Goal: Task Accomplishment & Management: Manage account settings

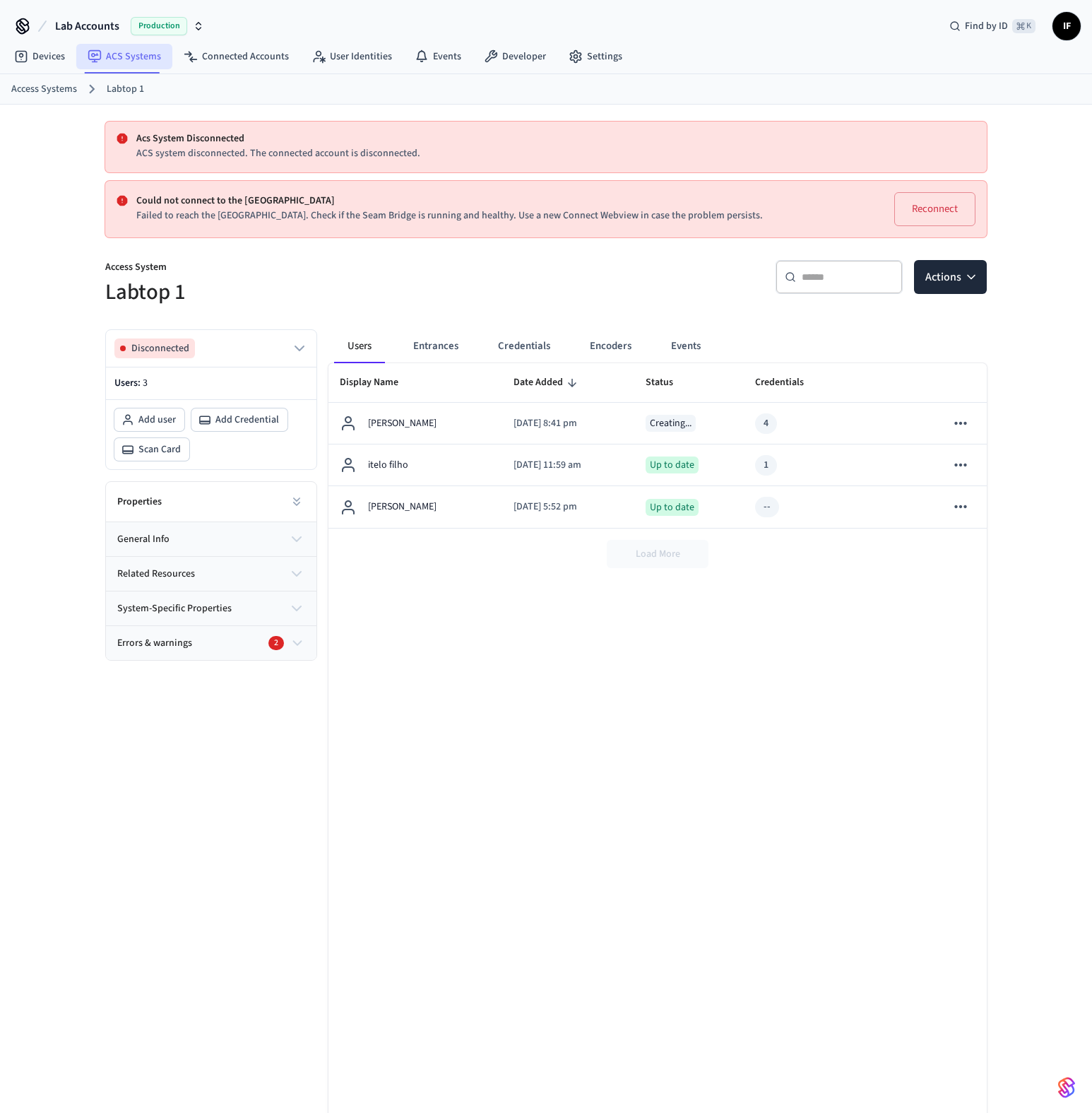
click at [120, 54] on link "ACS Systems" at bounding box center [125, 57] width 96 height 26
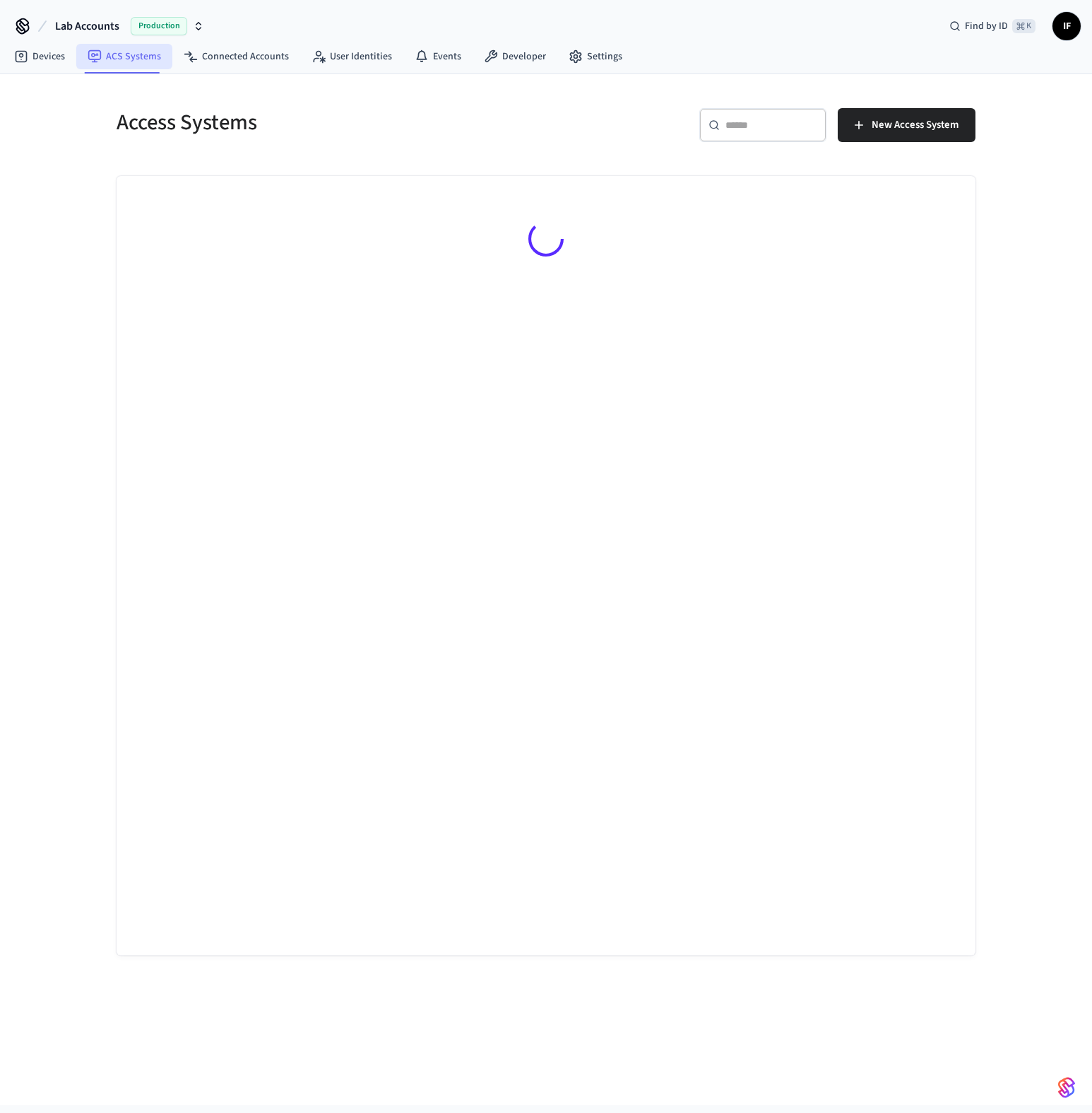
click at [120, 54] on link "ACS Systems" at bounding box center [125, 57] width 96 height 26
click at [779, 120] on input "text" at bounding box center [771, 125] width 92 height 14
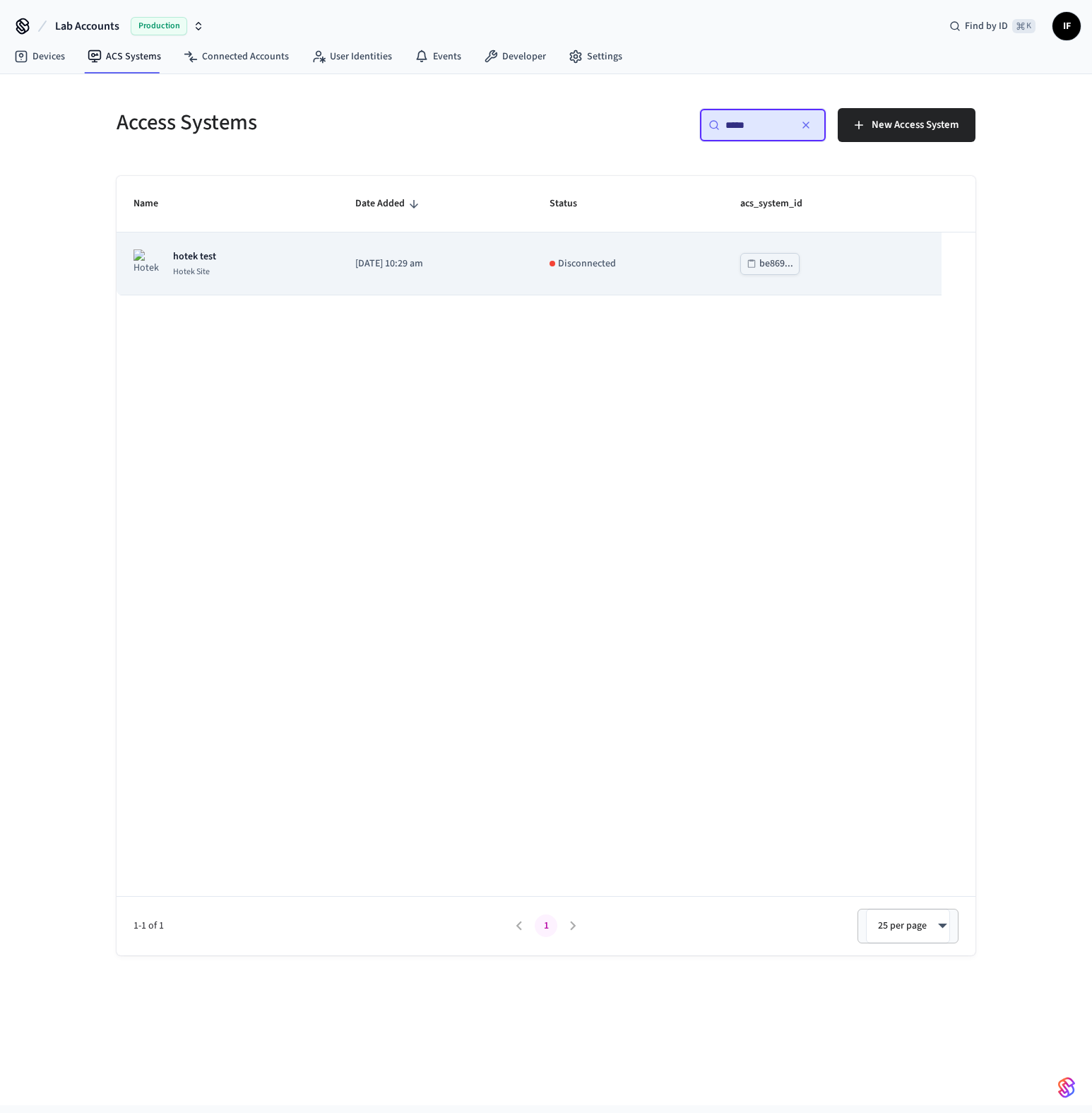
type input "*****"
click at [528, 279] on td "2025/08/15 at 10:29 am" at bounding box center [435, 264] width 193 height 63
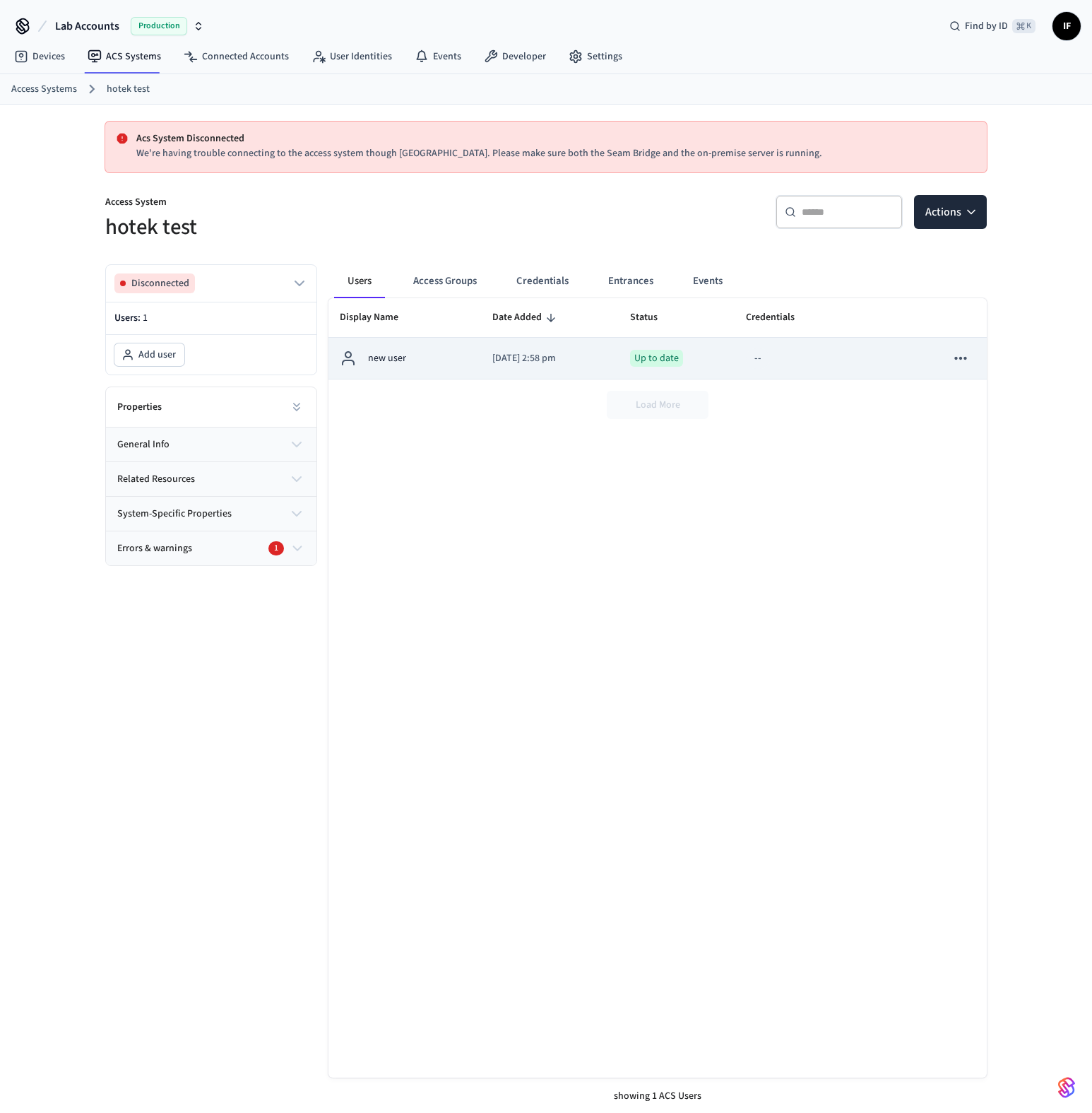
click at [965, 355] on icon "sticky table" at bounding box center [961, 358] width 19 height 19
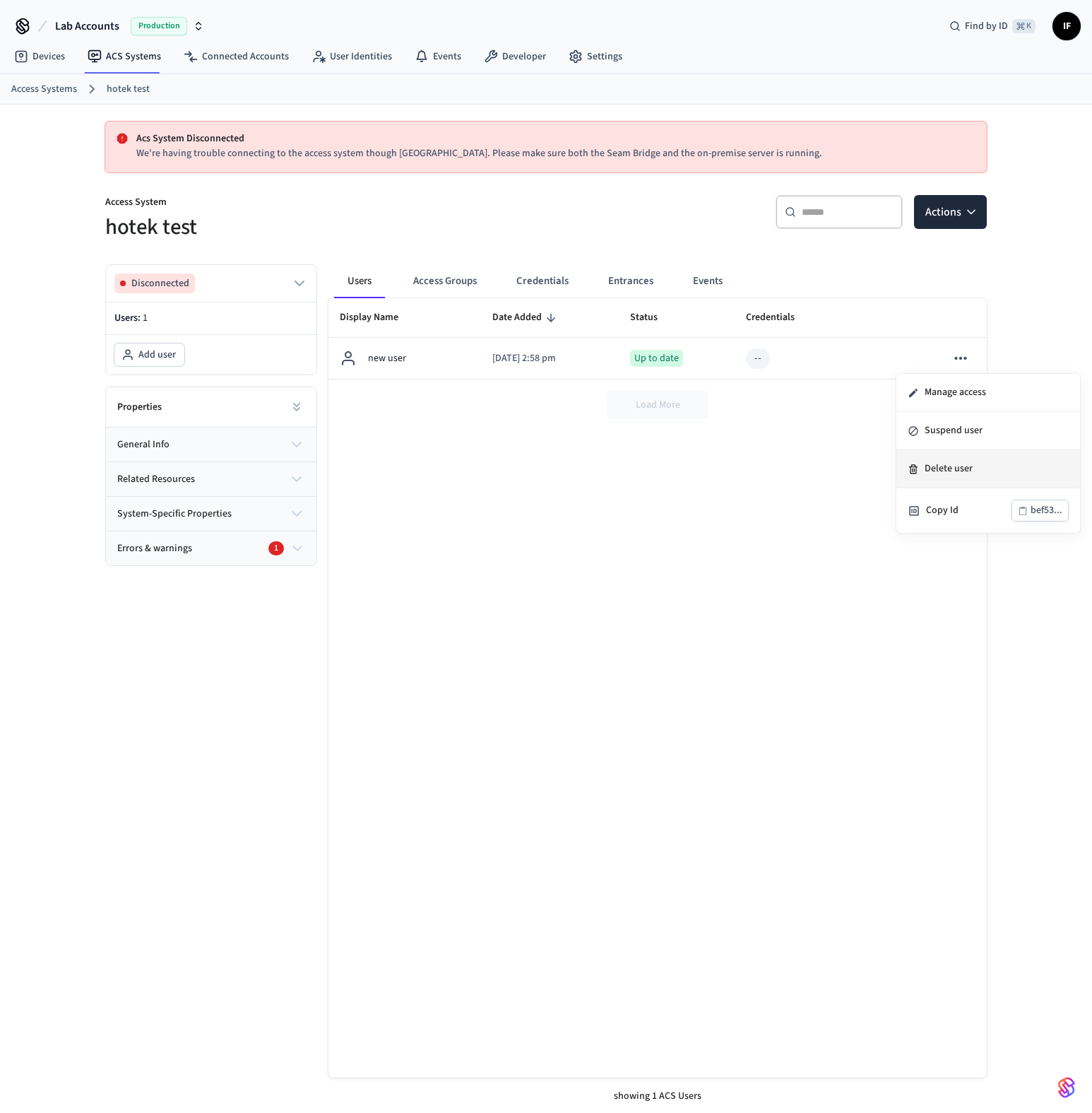
click at [950, 473] on li "Delete user" at bounding box center [988, 468] width 184 height 38
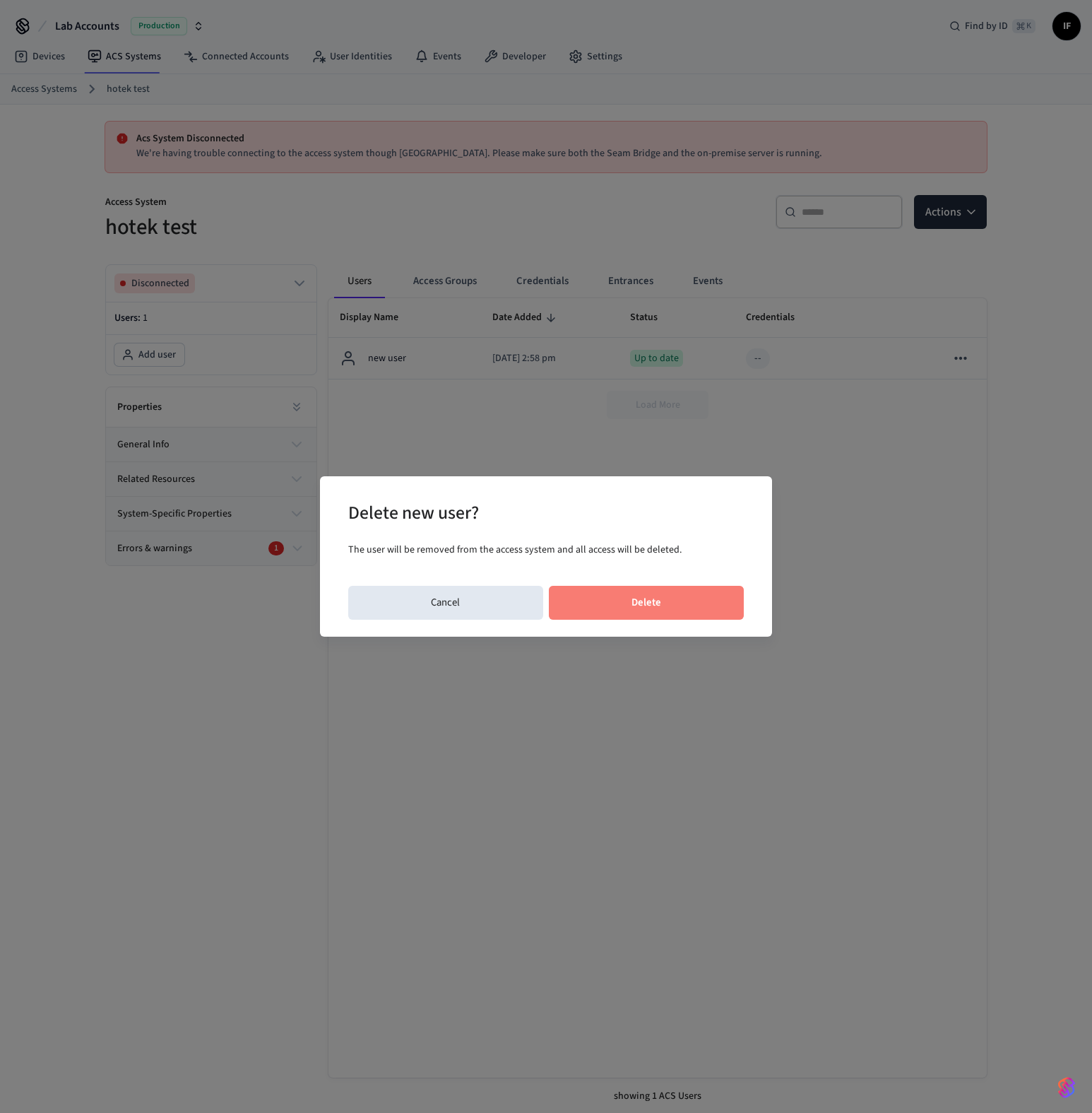
click at [670, 590] on button "Delete" at bounding box center [647, 602] width 195 height 34
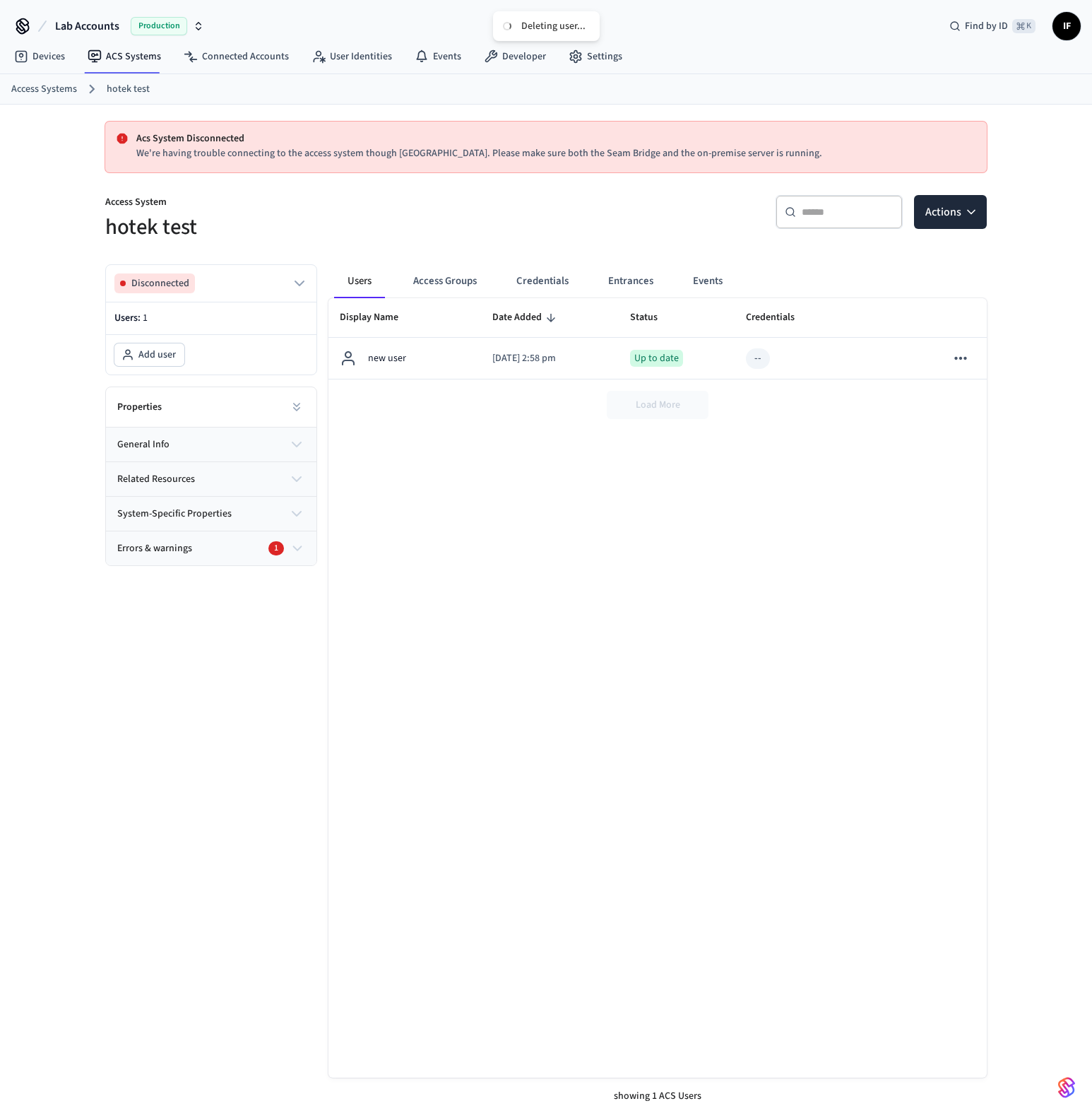
click at [291, 563] on button "Errors & warnings 1" at bounding box center [211, 548] width 211 height 34
click at [442, 655] on div "Display Name Date Added Status Credentials Errors And Warnings new user 2025/08…" at bounding box center [657, 688] width 658 height 779
click at [258, 51] on link "Connected Accounts" at bounding box center [236, 57] width 128 height 26
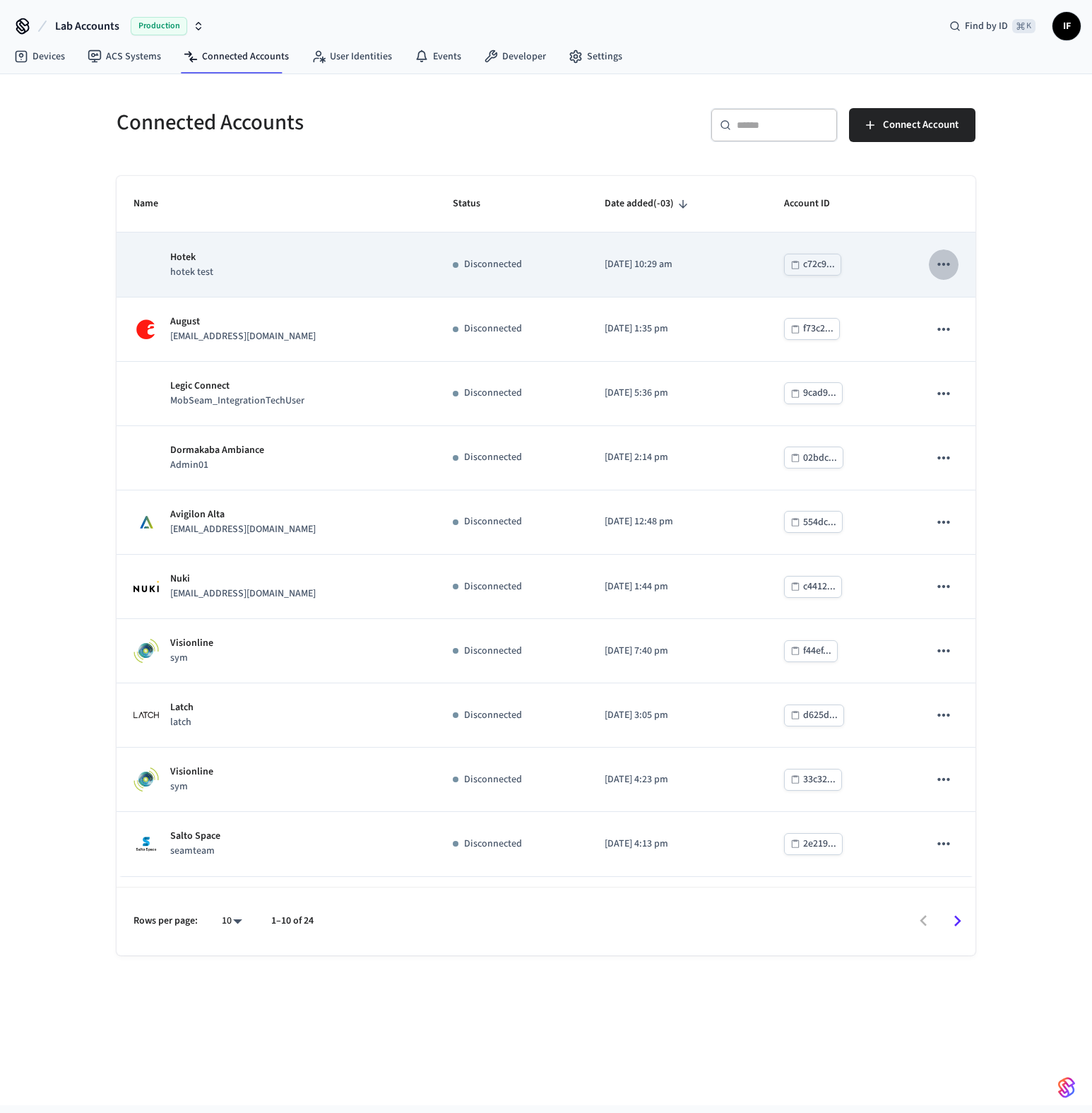
click at [941, 261] on icon "sticky table" at bounding box center [944, 264] width 19 height 19
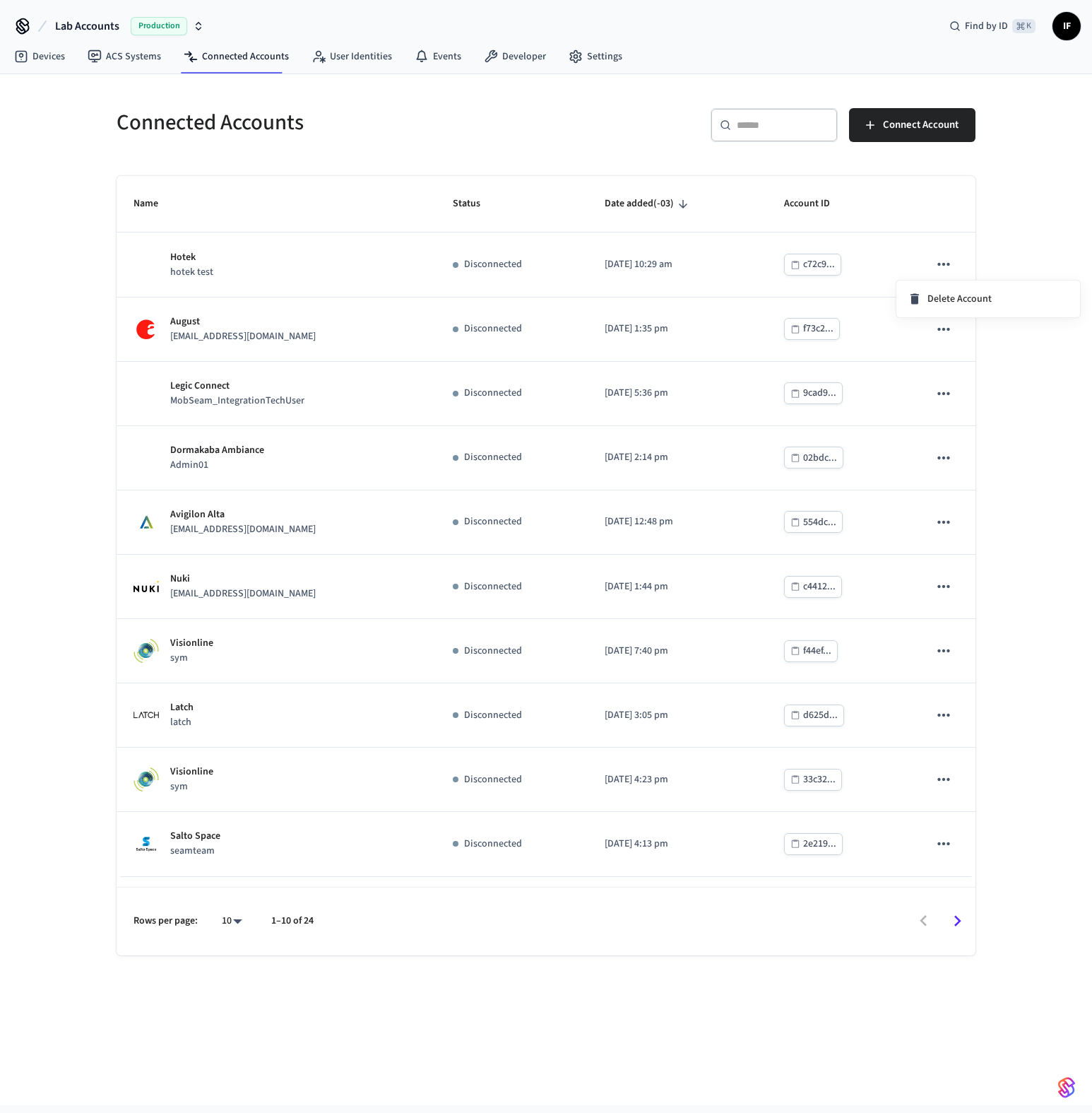
click at [776, 250] on div at bounding box center [546, 556] width 1092 height 1113
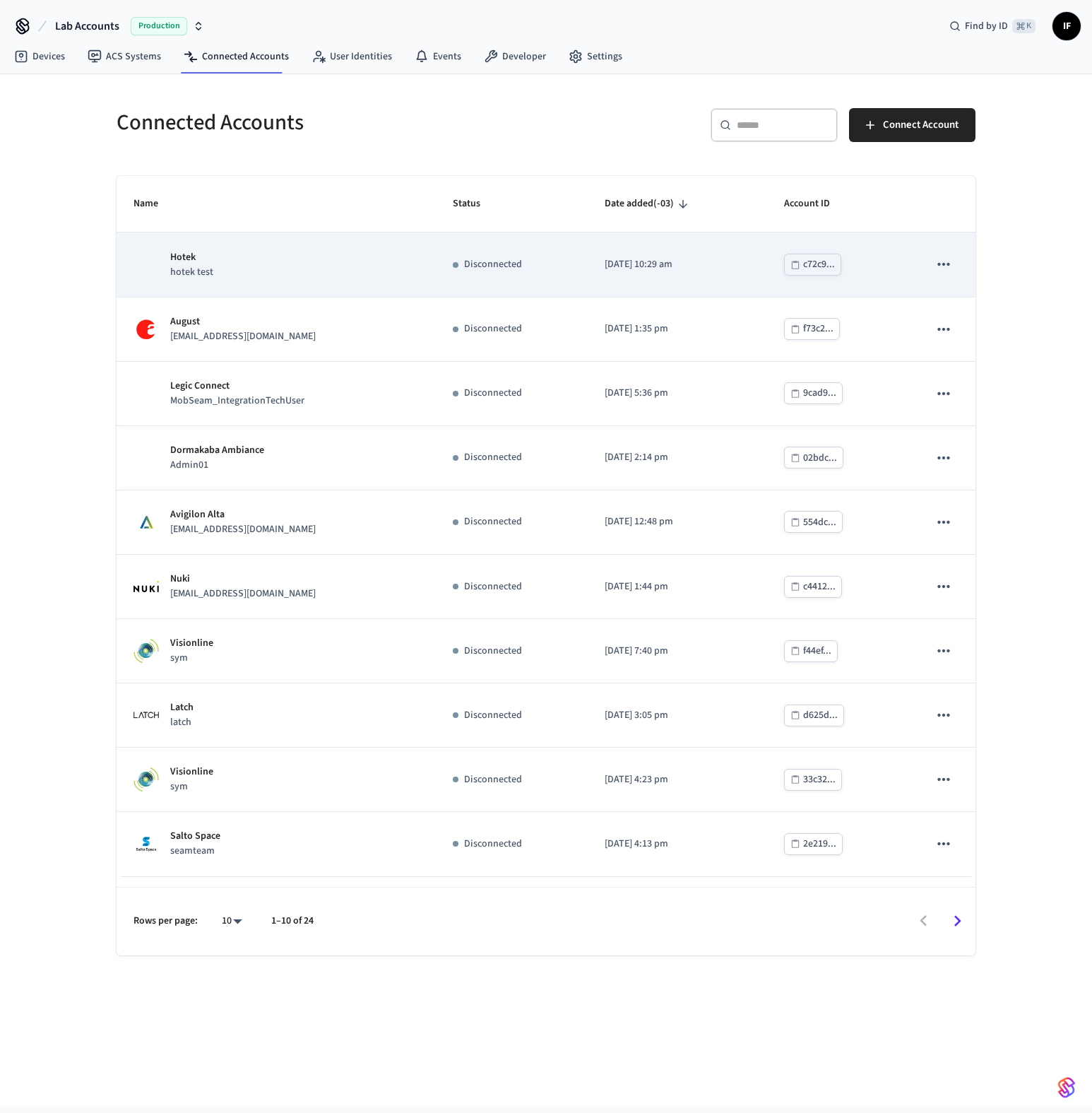
click at [767, 256] on td "2025/08/15 at 10:29 am" at bounding box center [677, 265] width 180 height 64
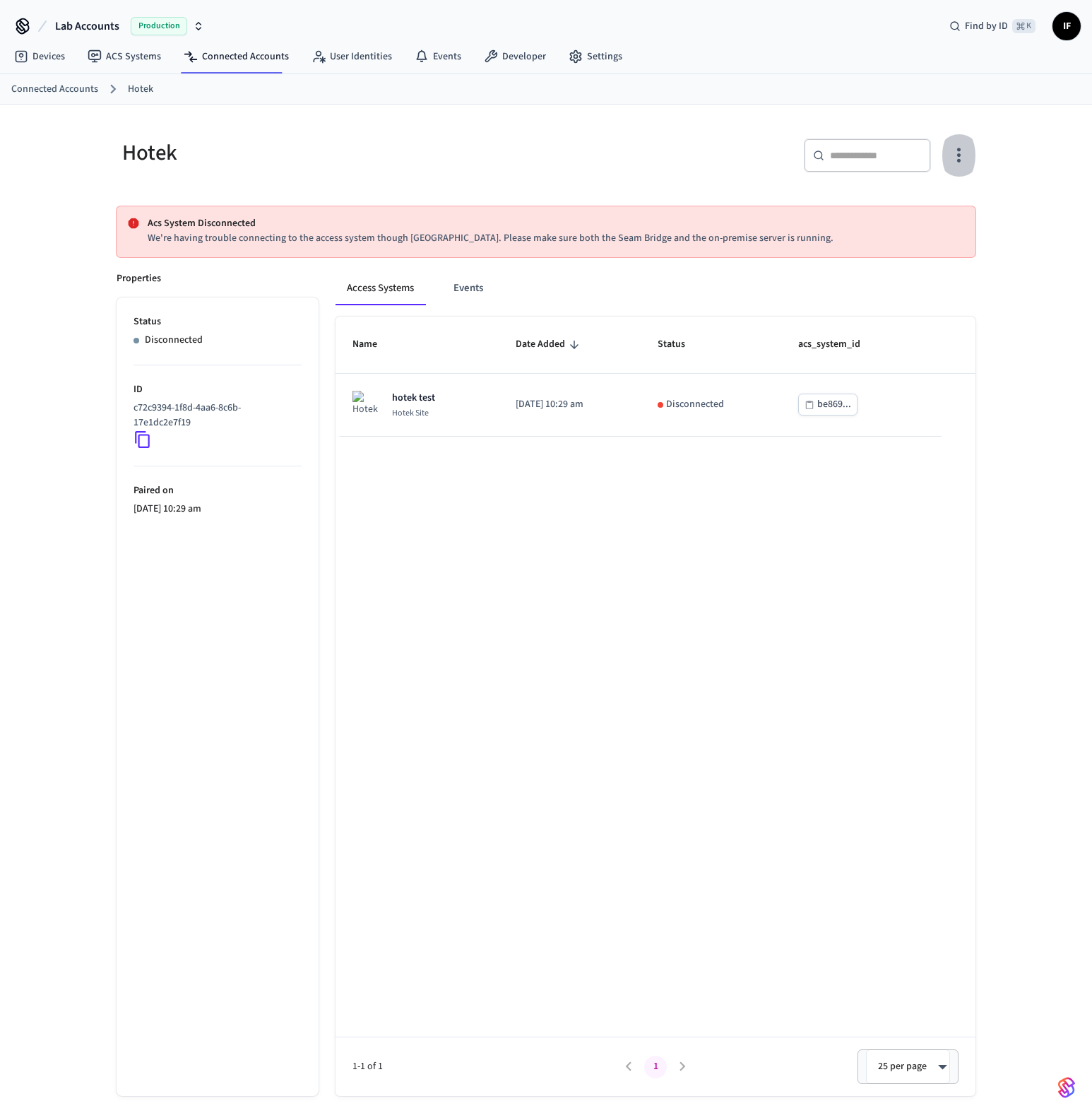
click at [956, 159] on icon "button" at bounding box center [959, 155] width 22 height 22
click at [569, 281] on div at bounding box center [546, 556] width 1092 height 1113
click at [470, 289] on button "Events" at bounding box center [468, 288] width 52 height 34
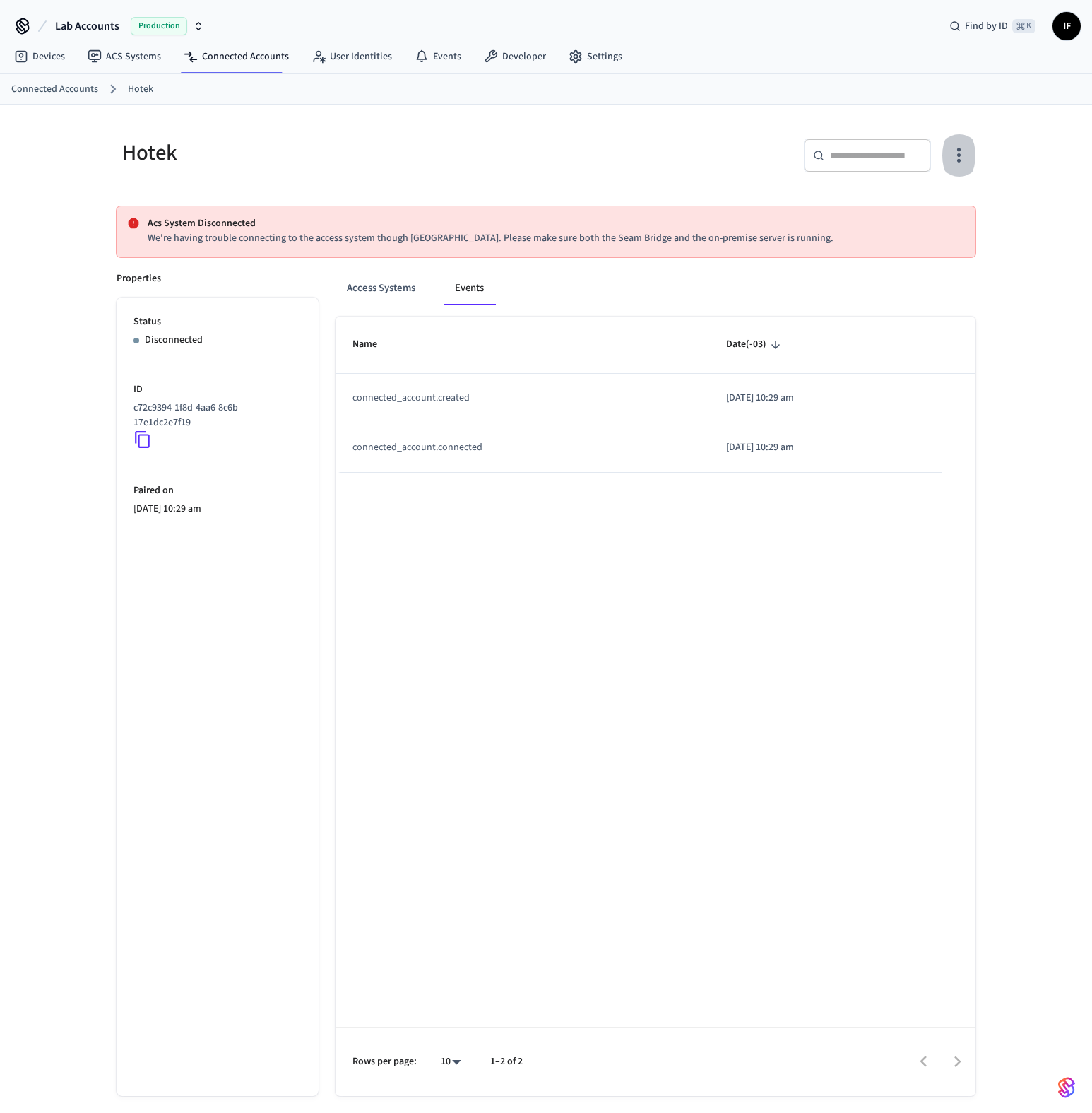
click at [968, 153] on icon "button" at bounding box center [959, 155] width 22 height 22
click at [513, 212] on div at bounding box center [546, 556] width 1092 height 1113
click at [409, 292] on button "Access Systems" at bounding box center [381, 288] width 91 height 34
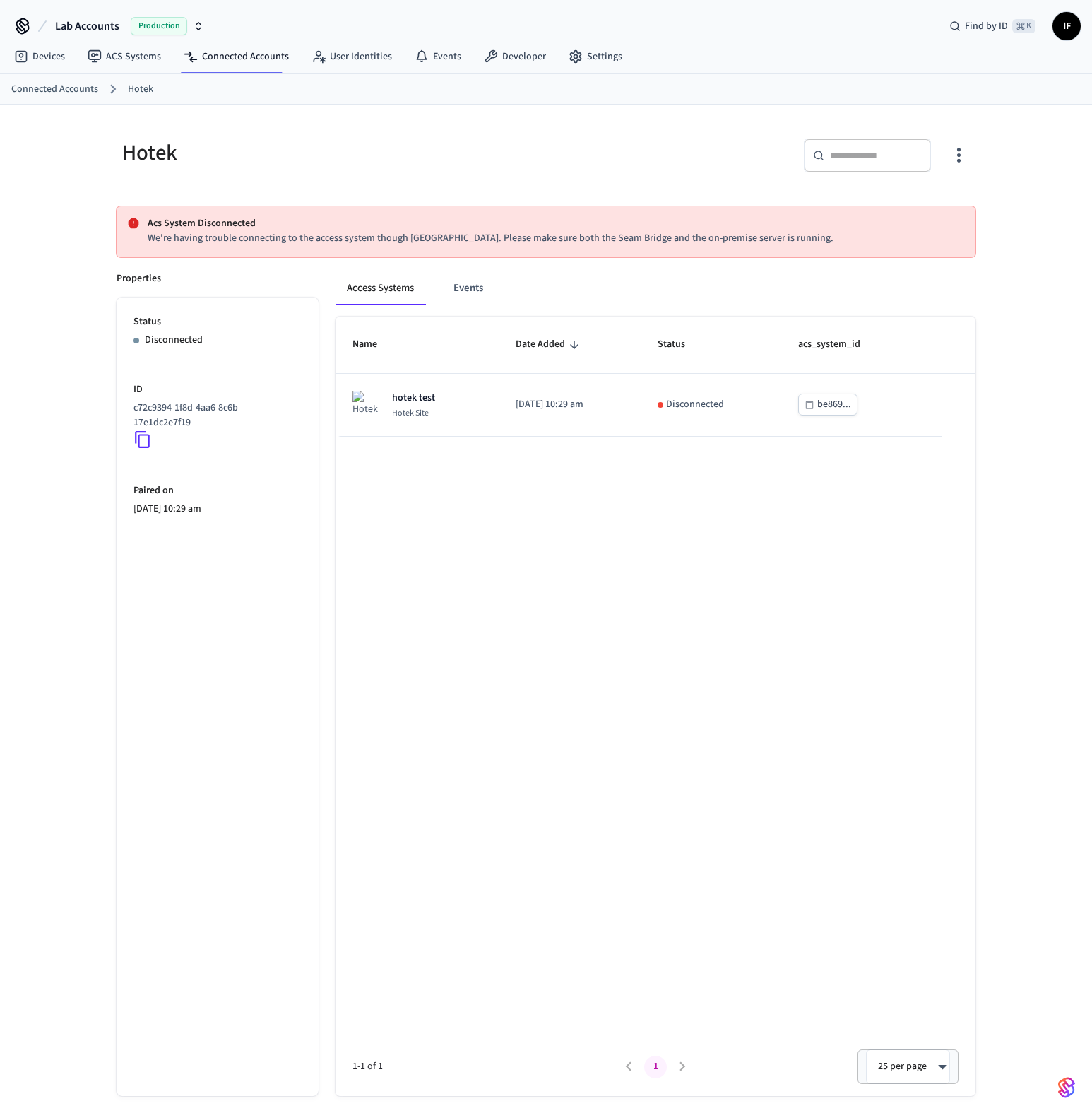
click at [183, 568] on ul "Status Disconnected ID c72c9394-1f8d-4aa6-8c6b-17e1dc2e7f19 Paired on 2025/08/1…" at bounding box center [218, 696] width 202 height 799
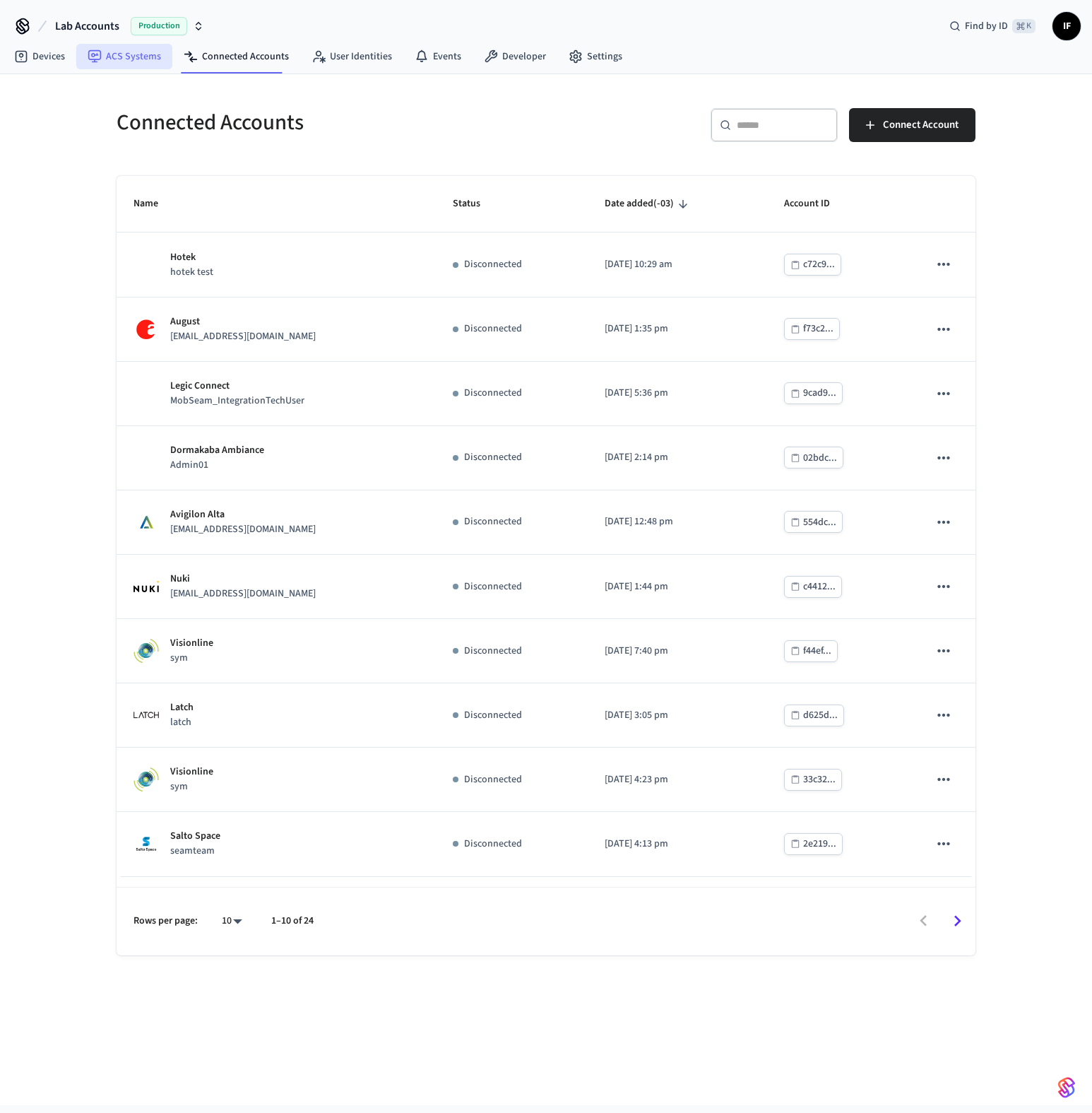
click at [132, 68] on link "ACS Systems" at bounding box center [125, 57] width 96 height 26
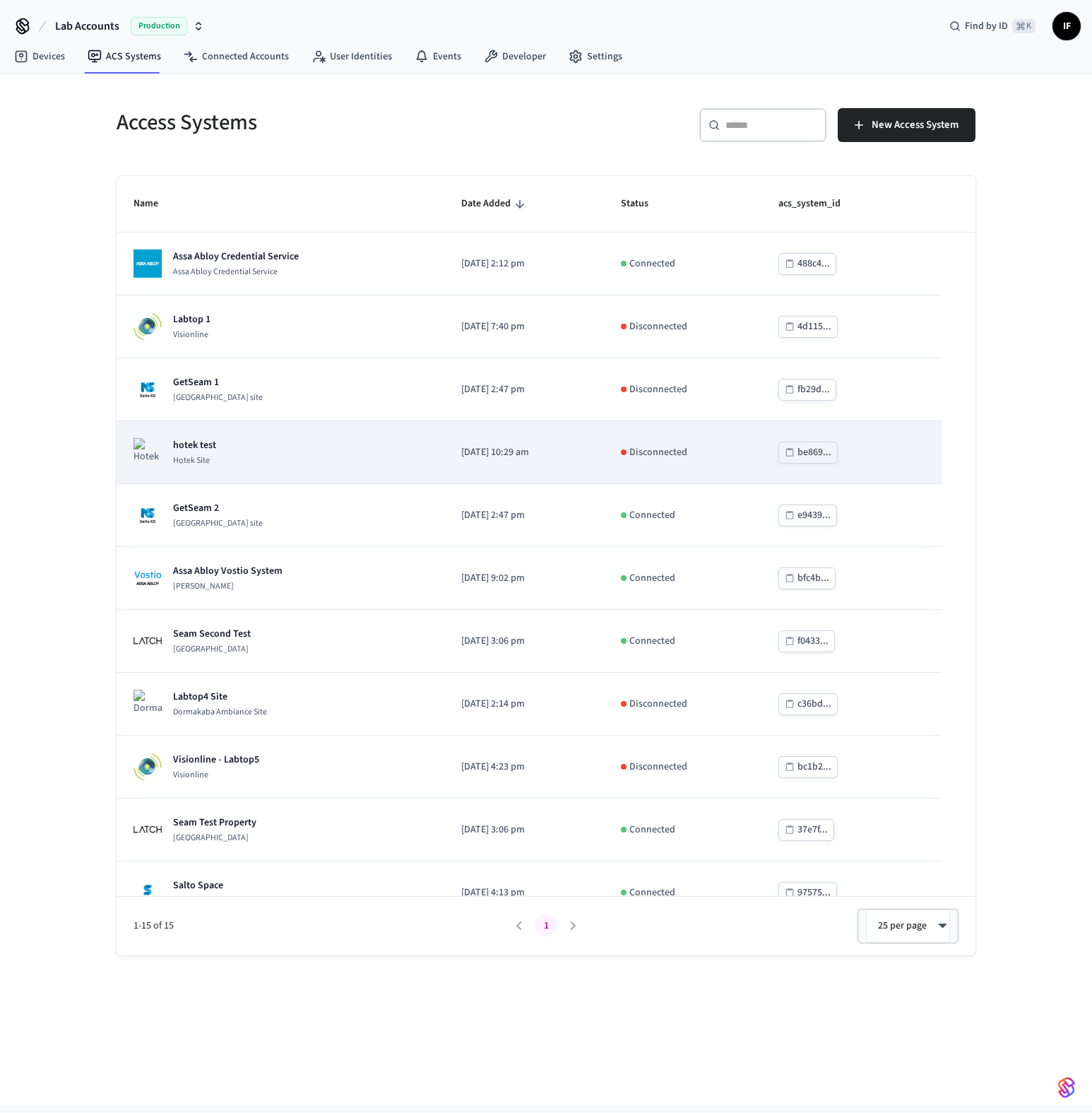
click at [314, 450] on div "hotek test Hotek Site" at bounding box center [280, 452] width 294 height 28
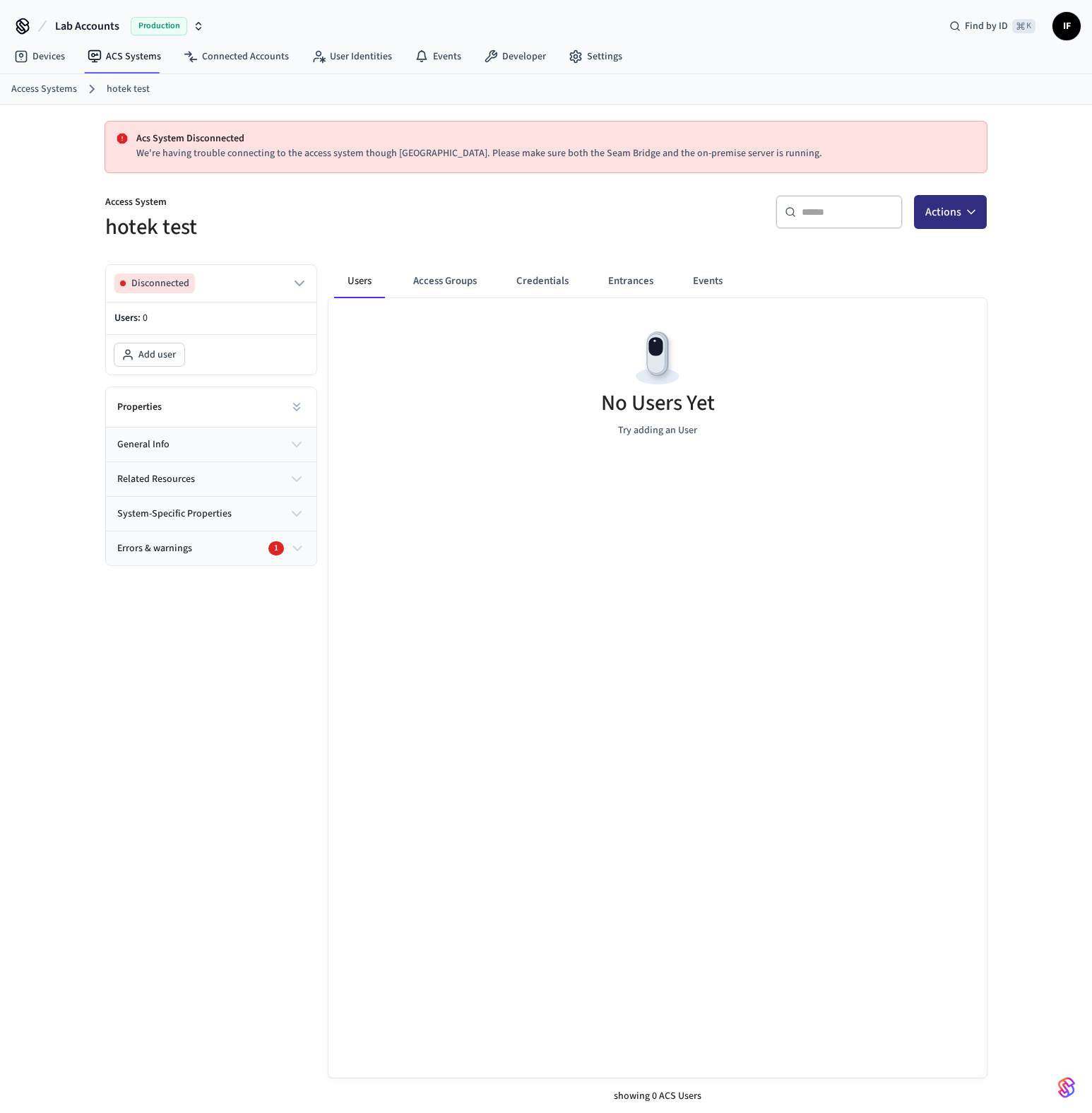
click at [979, 209] on button "Actions" at bounding box center [951, 211] width 73 height 34
click at [929, 246] on div "Add user" at bounding box center [907, 247] width 151 height 23
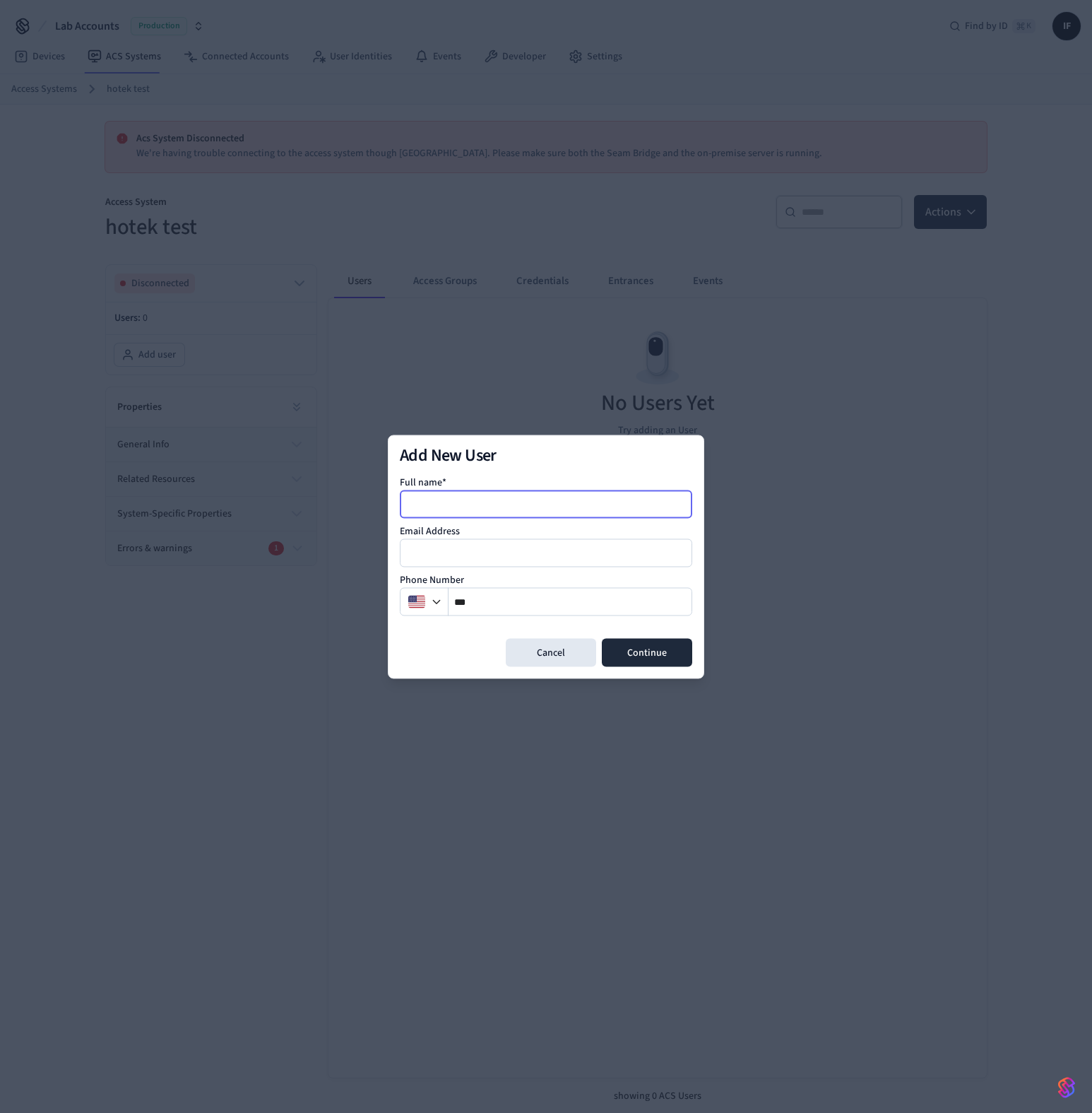
click at [485, 504] on input at bounding box center [546, 504] width 291 height 17
type input "*********"
type input "**********"
click at [680, 649] on button "Continue" at bounding box center [647, 652] width 90 height 28
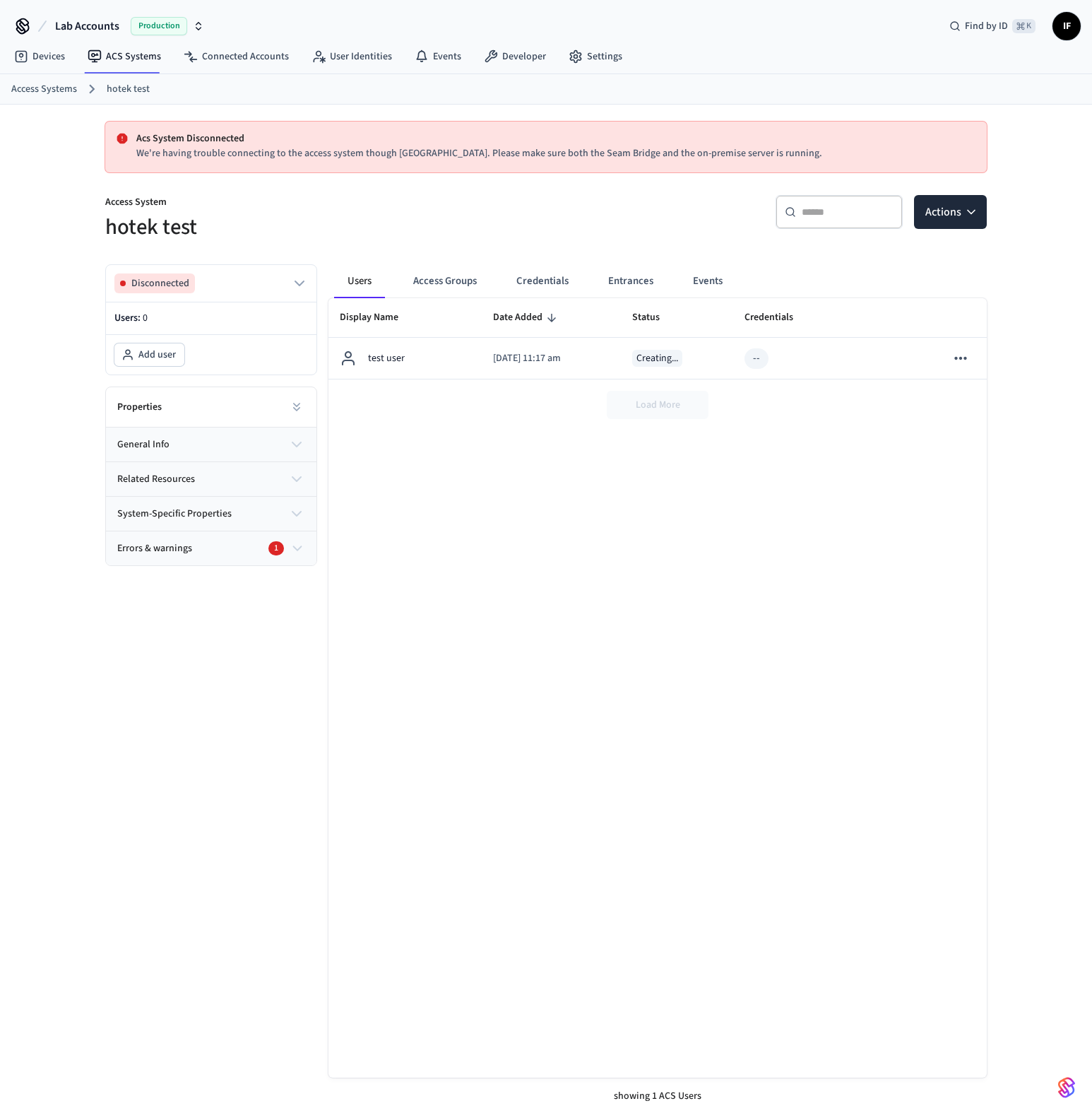
click at [700, 455] on div "Display Name Date Added Status Credentials Errors And Warnings test user 2025/0…" at bounding box center [657, 688] width 658 height 779
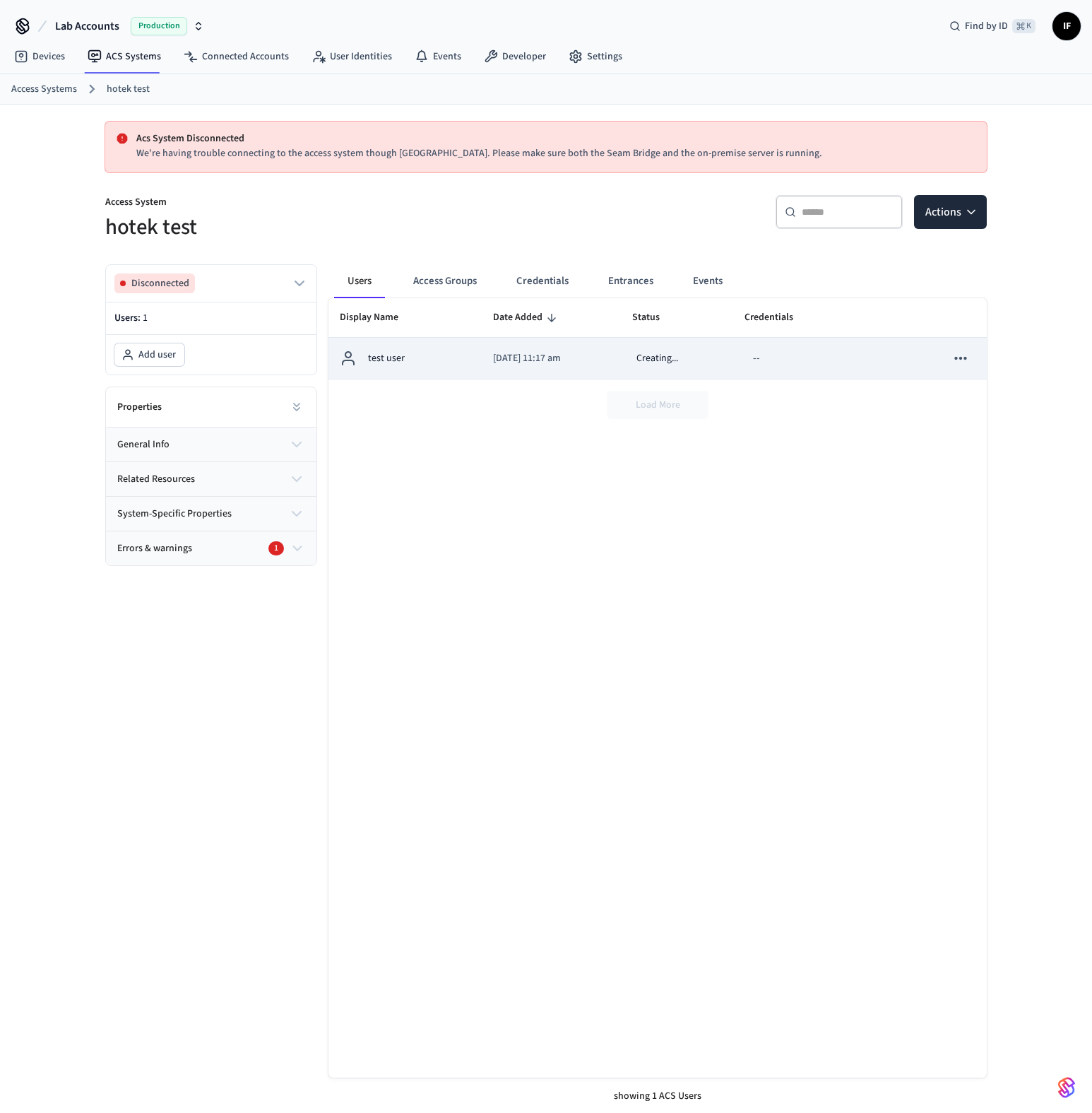
click at [966, 352] on icon "sticky table" at bounding box center [961, 358] width 19 height 19
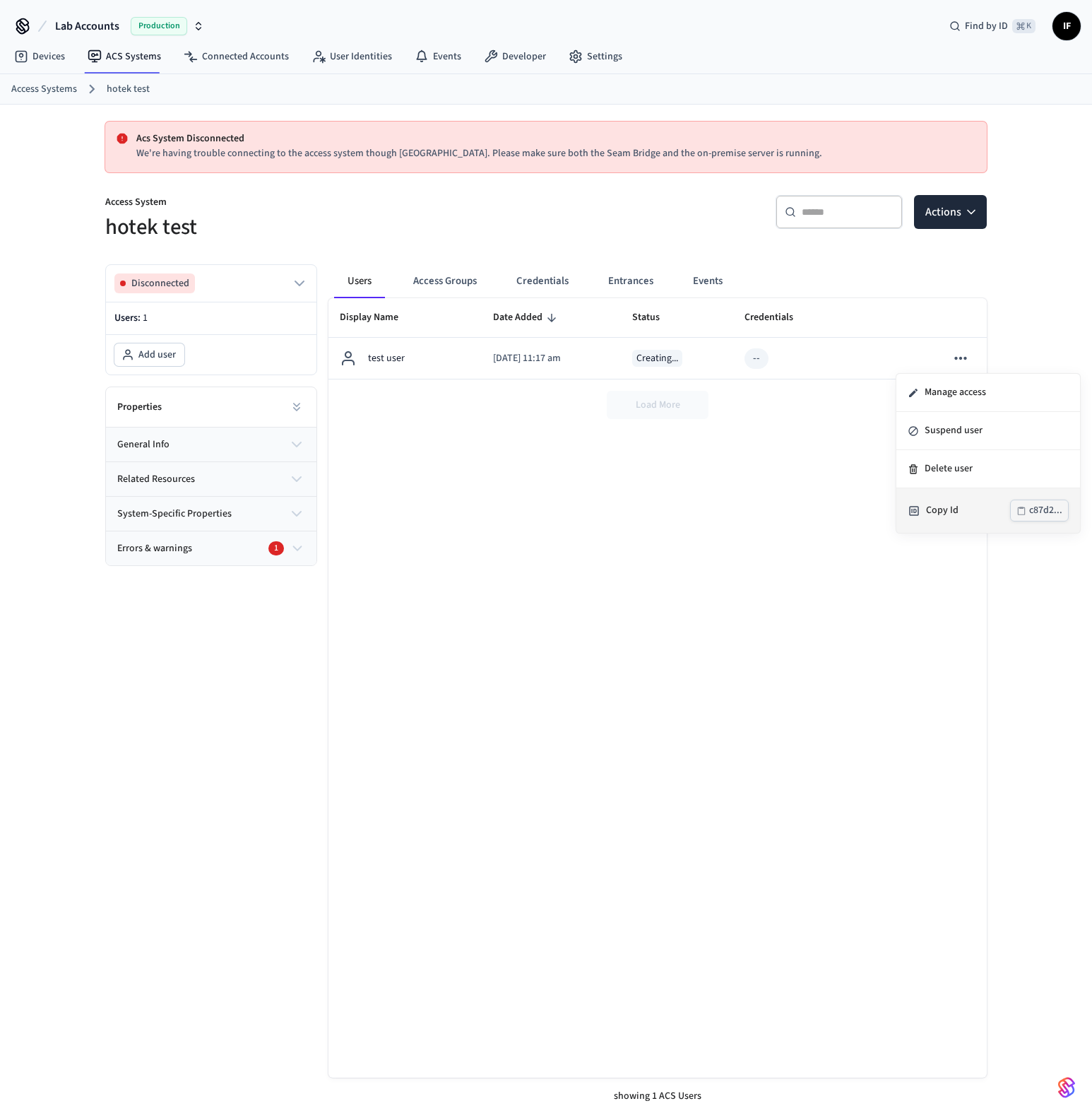
click at [951, 511] on div "Copy Id" at bounding box center [967, 510] width 84 height 15
click at [518, 459] on div "Display Name Date Added Status Credentials Errors And Warnings test user 2025/0…" at bounding box center [657, 688] width 658 height 779
click at [548, 547] on div "Display Name Date Added Status Credentials Errors And Warnings test user [DATE]…" at bounding box center [657, 688] width 658 height 779
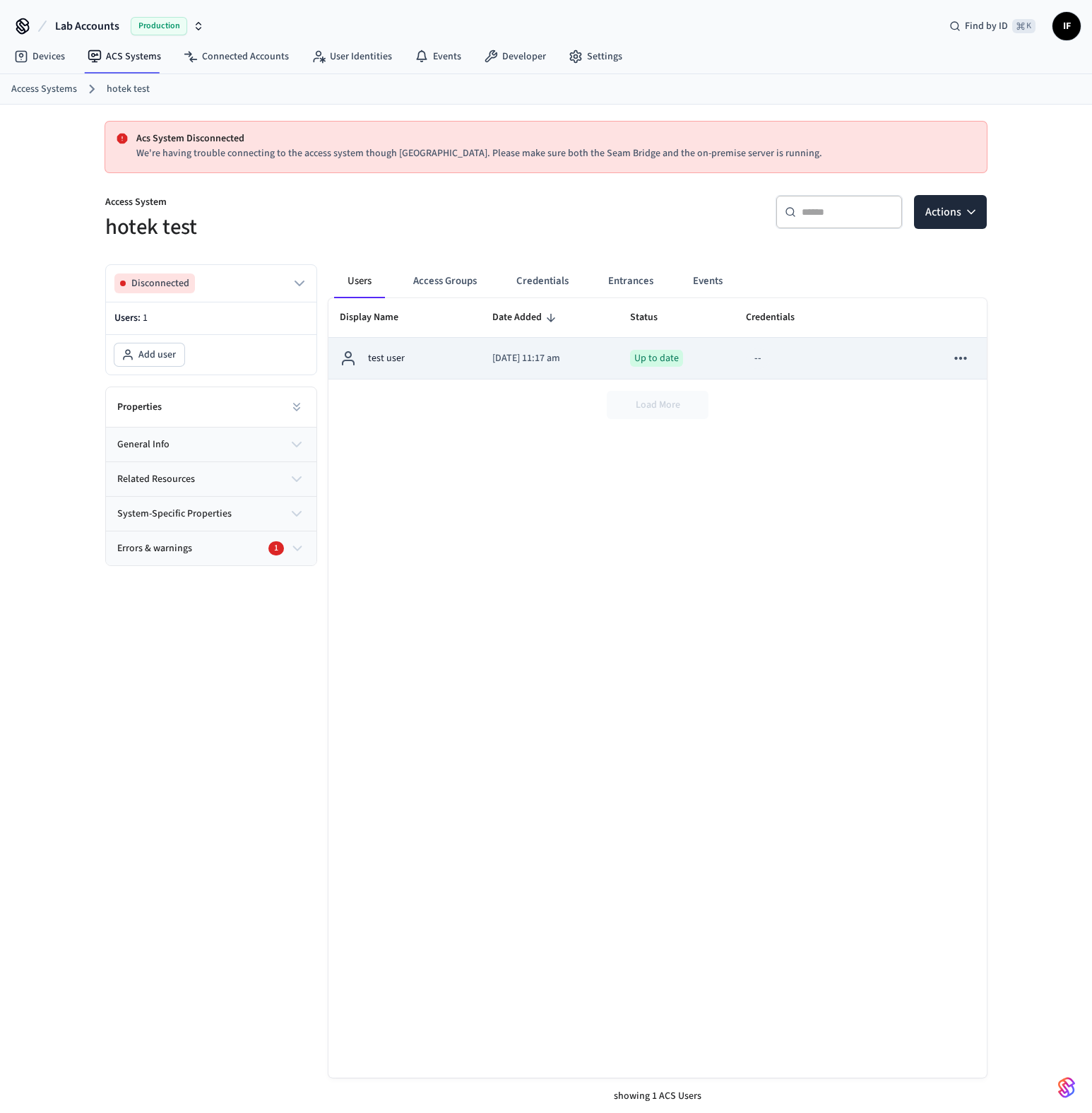
click at [504, 368] on td "[DATE] 11:17 am" at bounding box center [550, 359] width 138 height 42
click at [966, 360] on icon "sticky table" at bounding box center [960, 358] width 12 height 3
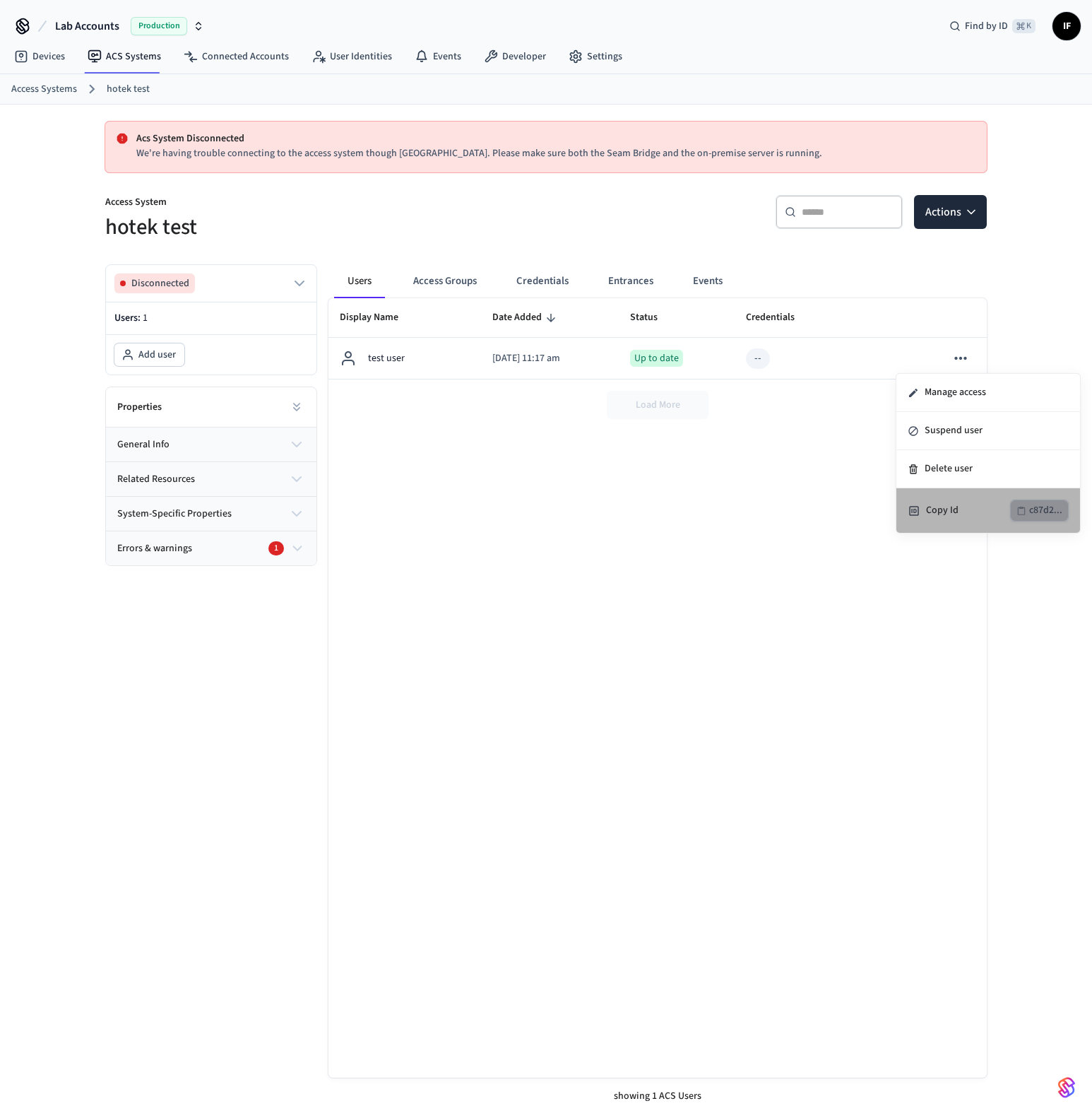
click at [1027, 509] on button "c87d2..." at bounding box center [1040, 510] width 59 height 22
